Goal: Task Accomplishment & Management: Manage account settings

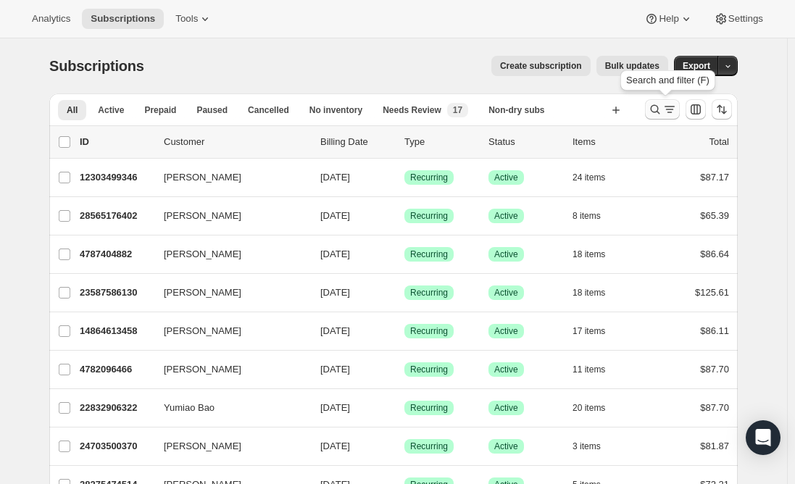
click at [660, 109] on icon "Search and filter results" at bounding box center [655, 109] width 9 height 9
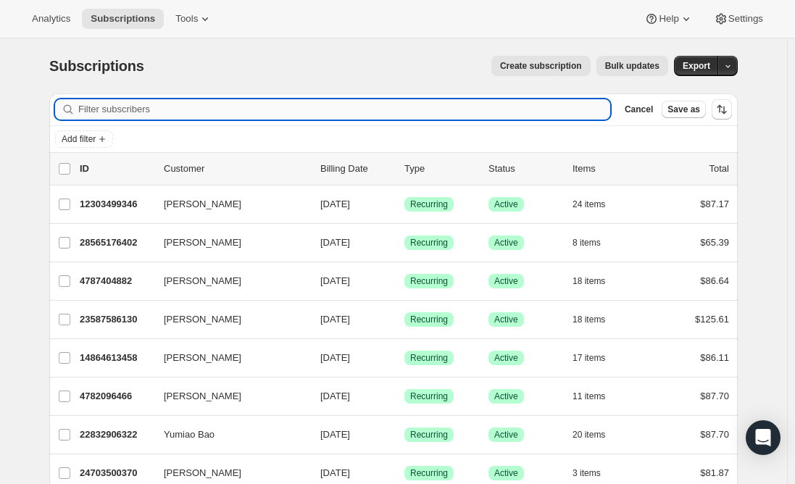
click at [263, 114] on input "Filter subscribers" at bounding box center [344, 109] width 532 height 20
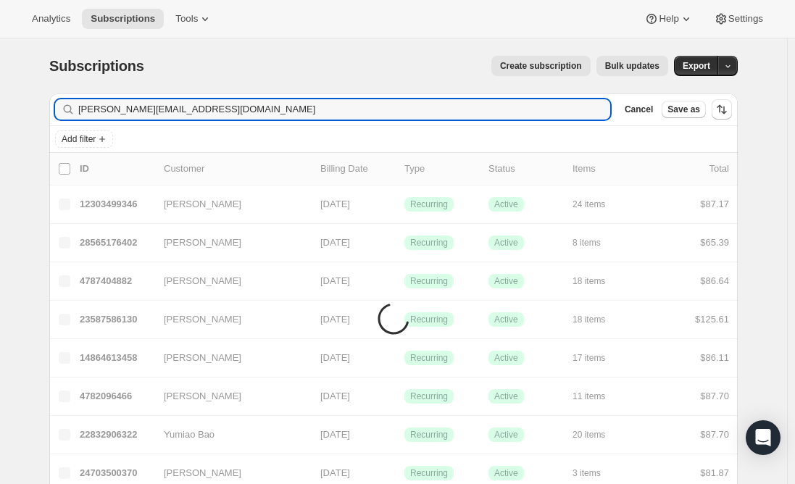
type input "[PERSON_NAME][EMAIL_ADDRESS][DOMAIN_NAME]"
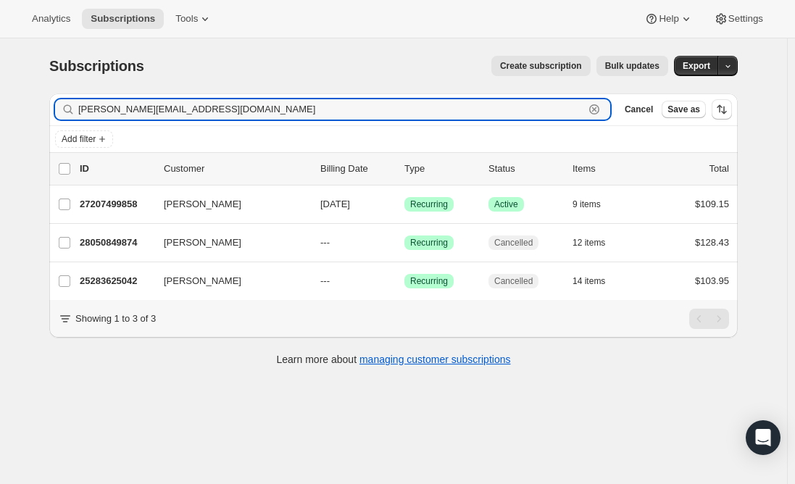
drag, startPoint x: 259, startPoint y: 110, endPoint x: 3, endPoint y: 110, distance: 256.5
click at [3, 110] on div "Subscriptions. This page is ready Subscriptions Create subscription Bulk update…" at bounding box center [393, 280] width 787 height 484
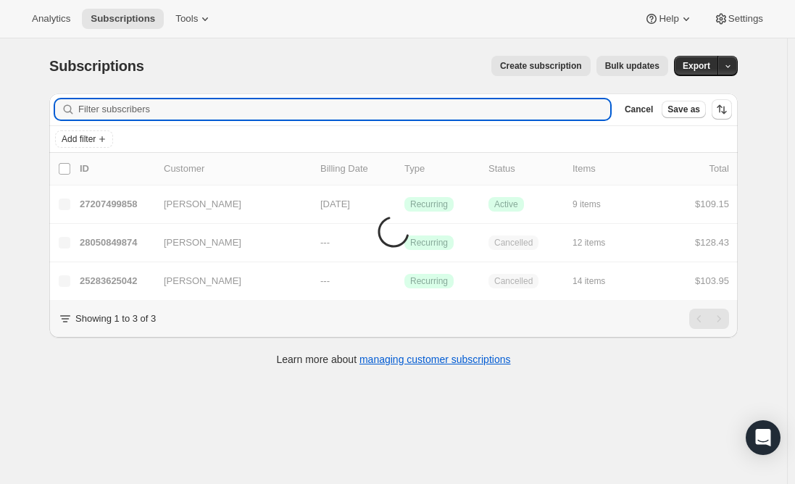
paste input "[EMAIL_ADDRESS][DOMAIN_NAME]"
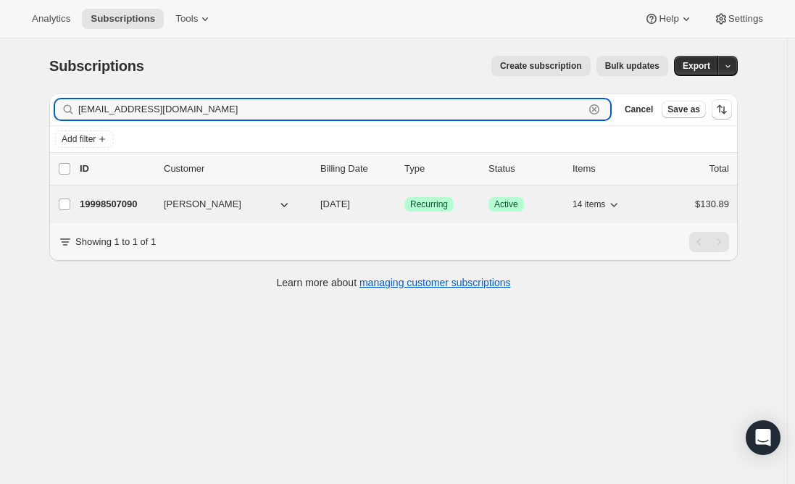
type input "[EMAIL_ADDRESS][DOMAIN_NAME]"
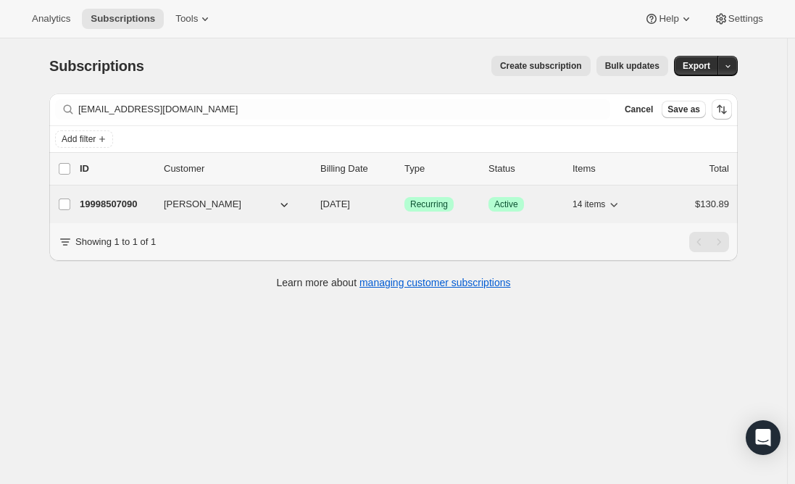
click at [111, 199] on p "19998507090" at bounding box center [116, 204] width 72 height 14
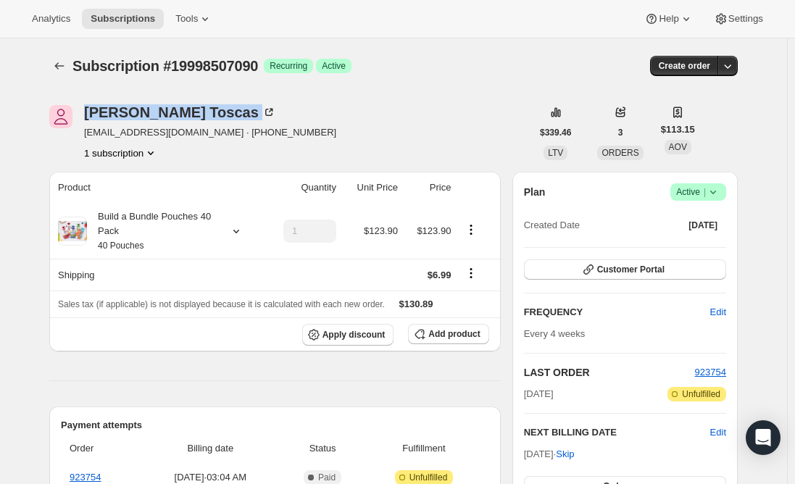
drag, startPoint x: 183, startPoint y: 112, endPoint x: 86, endPoint y: 118, distance: 96.6
click at [86, 118] on div "[PERSON_NAME] [EMAIL_ADDRESS][DOMAIN_NAME] · [PHONE_NUMBER] 1 subscription" at bounding box center [290, 132] width 482 height 55
copy div "[PERSON_NAME]"
click at [109, 19] on span "Subscriptions" at bounding box center [123, 19] width 64 height 12
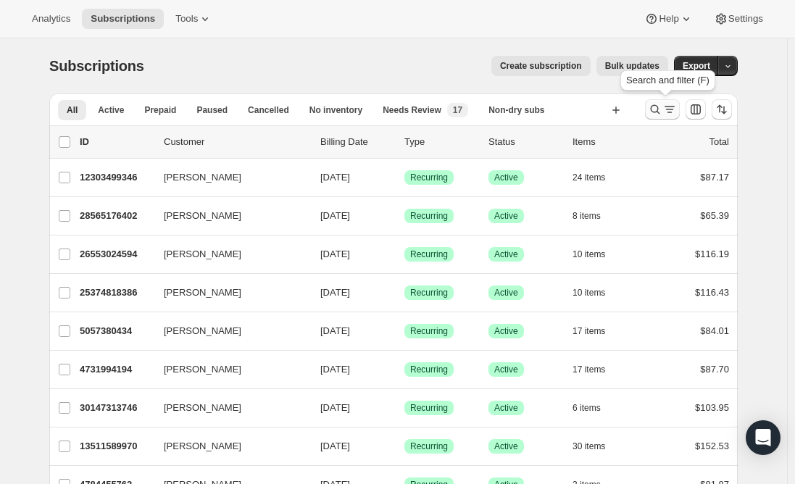
click at [662, 112] on icon "Search and filter results" at bounding box center [655, 109] width 14 height 14
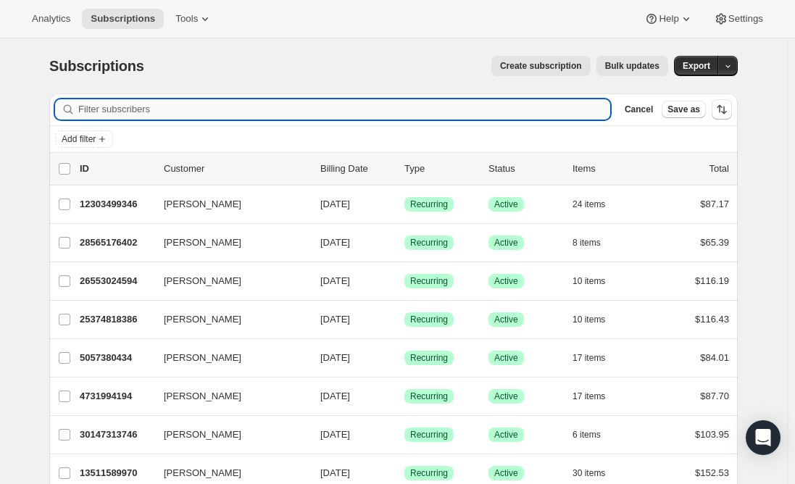
click at [272, 112] on input "Filter subscribers" at bounding box center [344, 109] width 532 height 20
paste input "[EMAIL_ADDRESS][DOMAIN_NAME]"
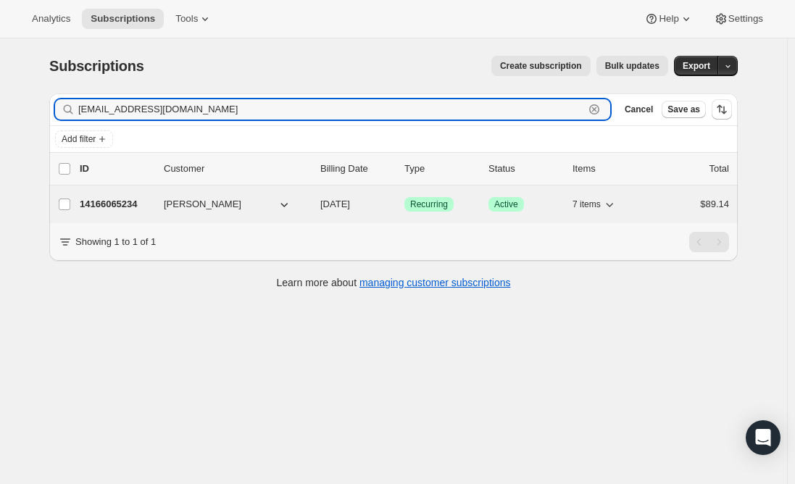
type input "[EMAIL_ADDRESS][DOMAIN_NAME]"
click at [120, 209] on p "14166065234" at bounding box center [116, 204] width 72 height 14
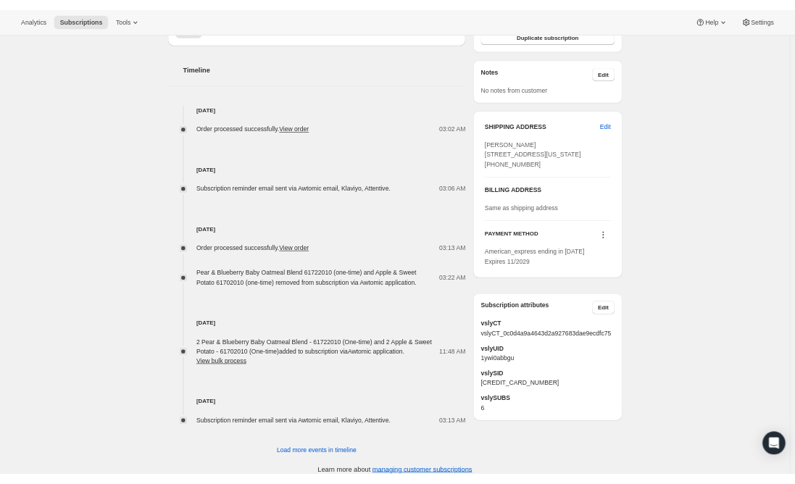
scroll to position [547, 0]
